Goal: Information Seeking & Learning: Learn about a topic

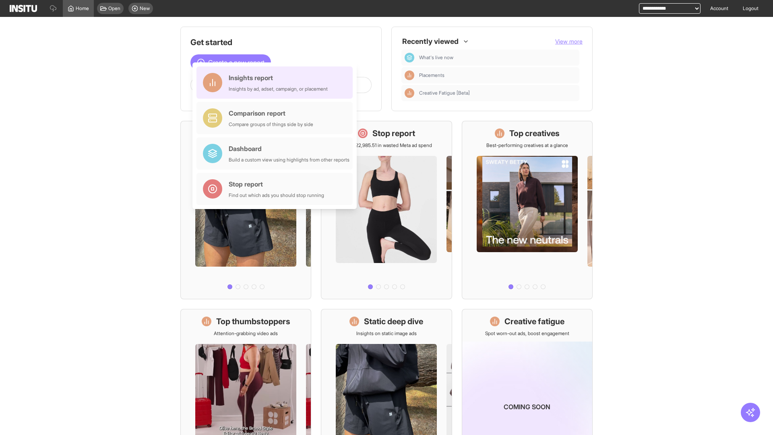
click at [277, 83] on div "Insights report Insights by ad, adset, campaign, or placement" at bounding box center [278, 82] width 99 height 19
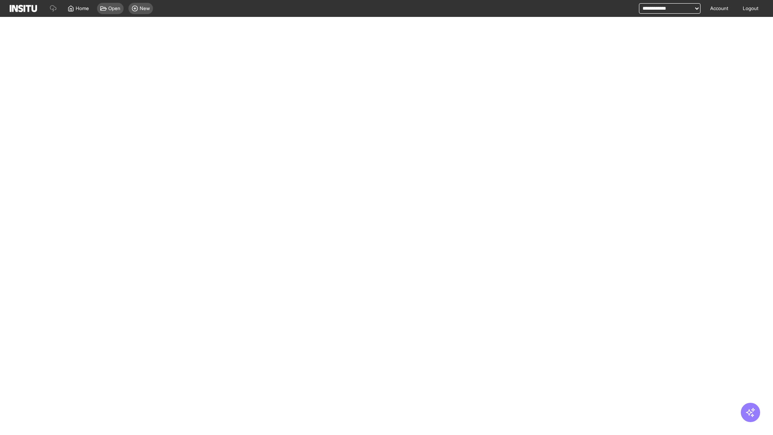
select select "**"
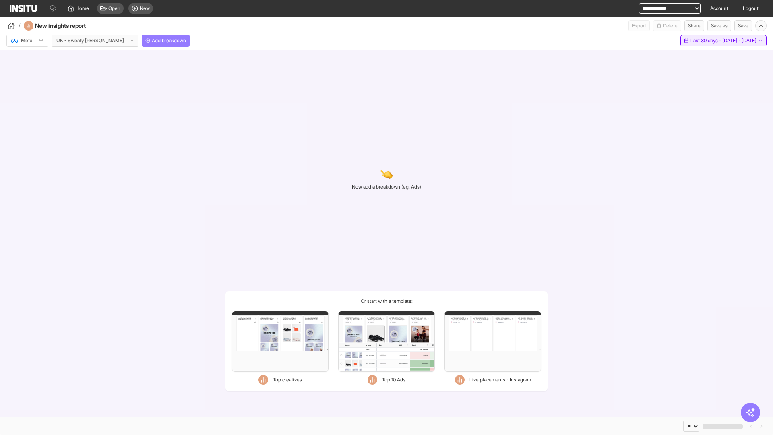
click at [706, 41] on span "Last 30 days - [DATE] - [DATE]" at bounding box center [724, 40] width 66 height 6
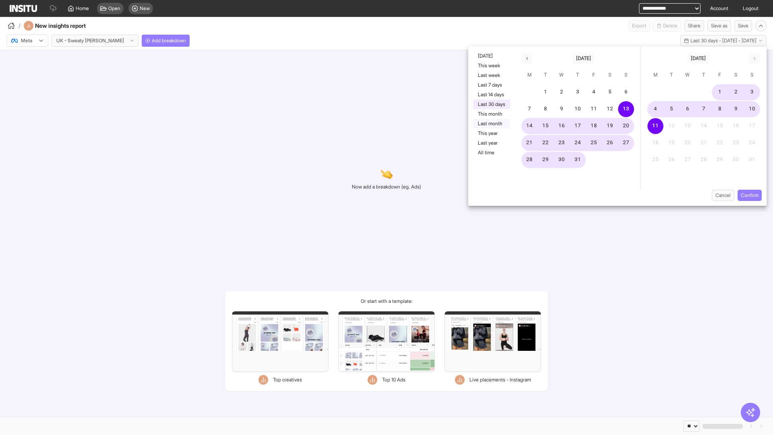
click at [491, 124] on button "Last month" at bounding box center [491, 124] width 37 height 10
